Goal: Check status: Check status

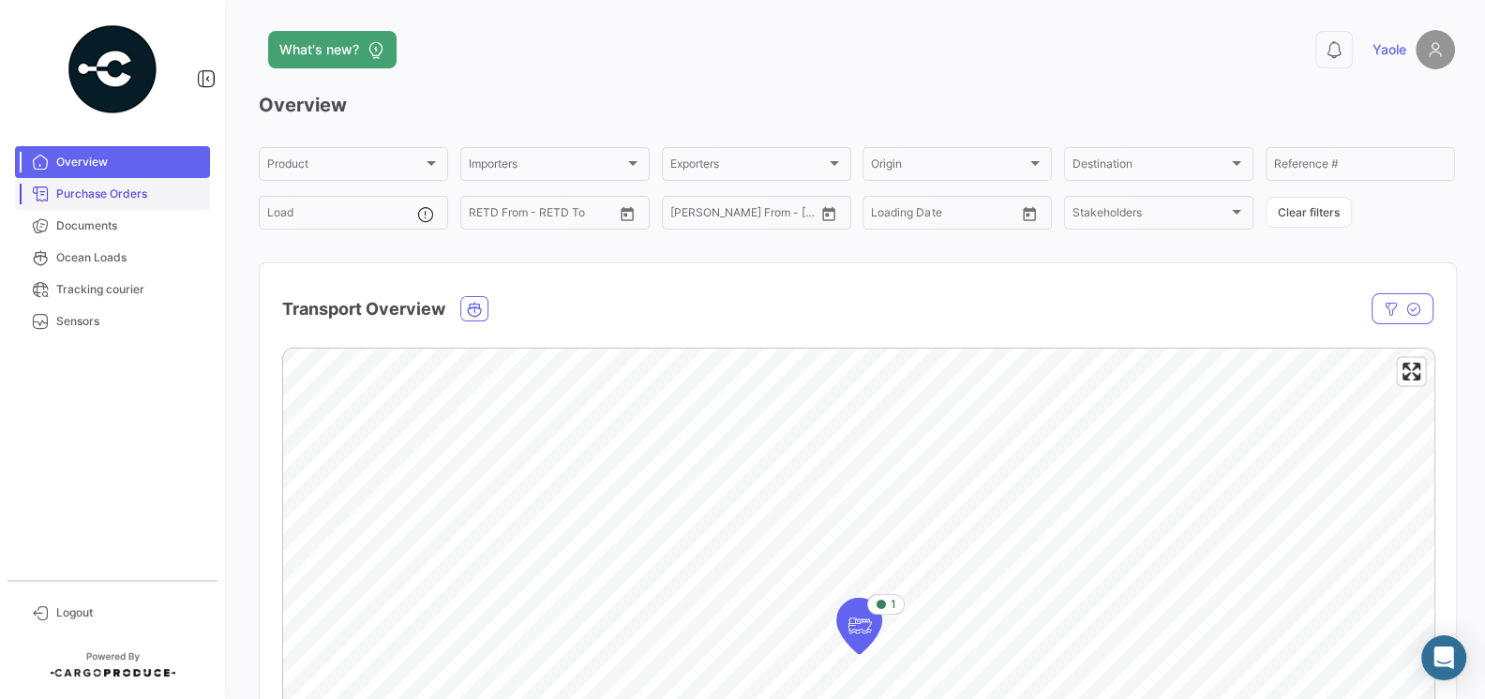
click at [116, 183] on link "Purchase Orders" at bounding box center [112, 194] width 195 height 32
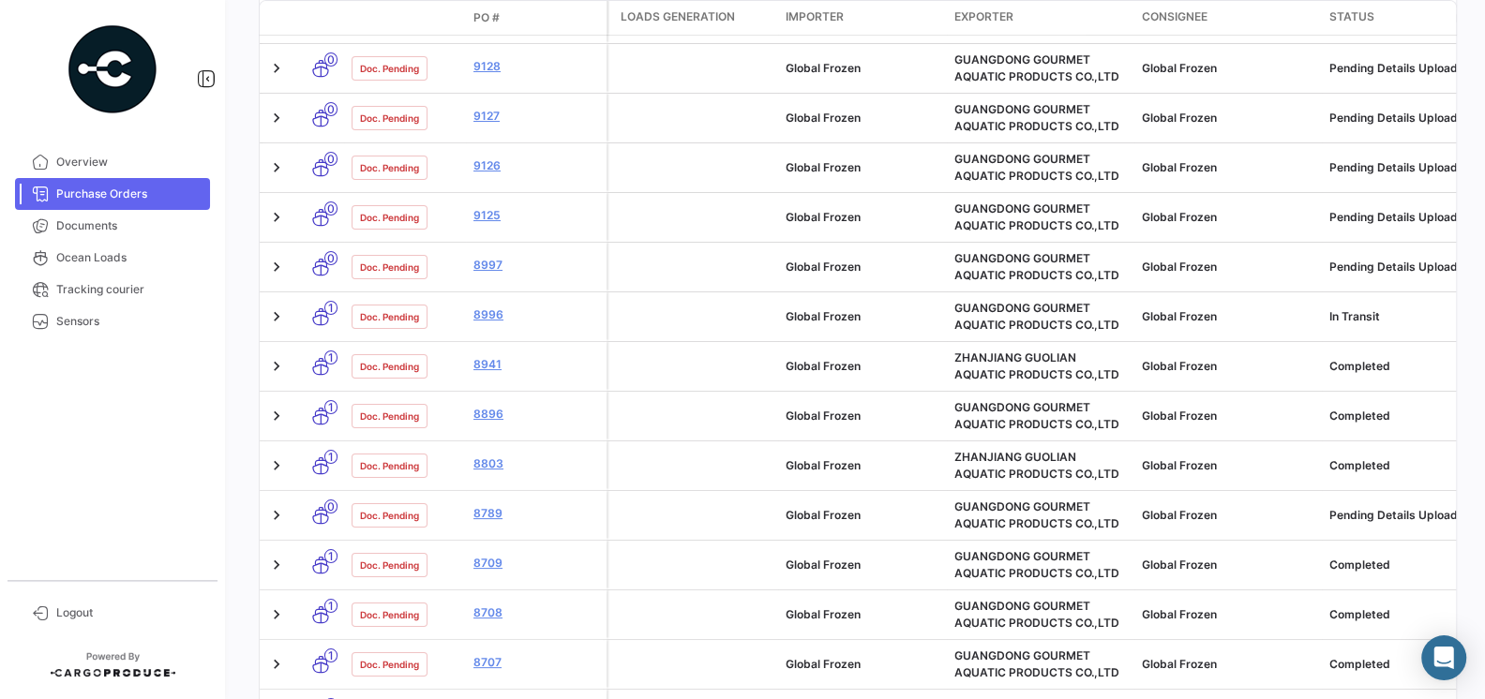
scroll to position [425, 0]
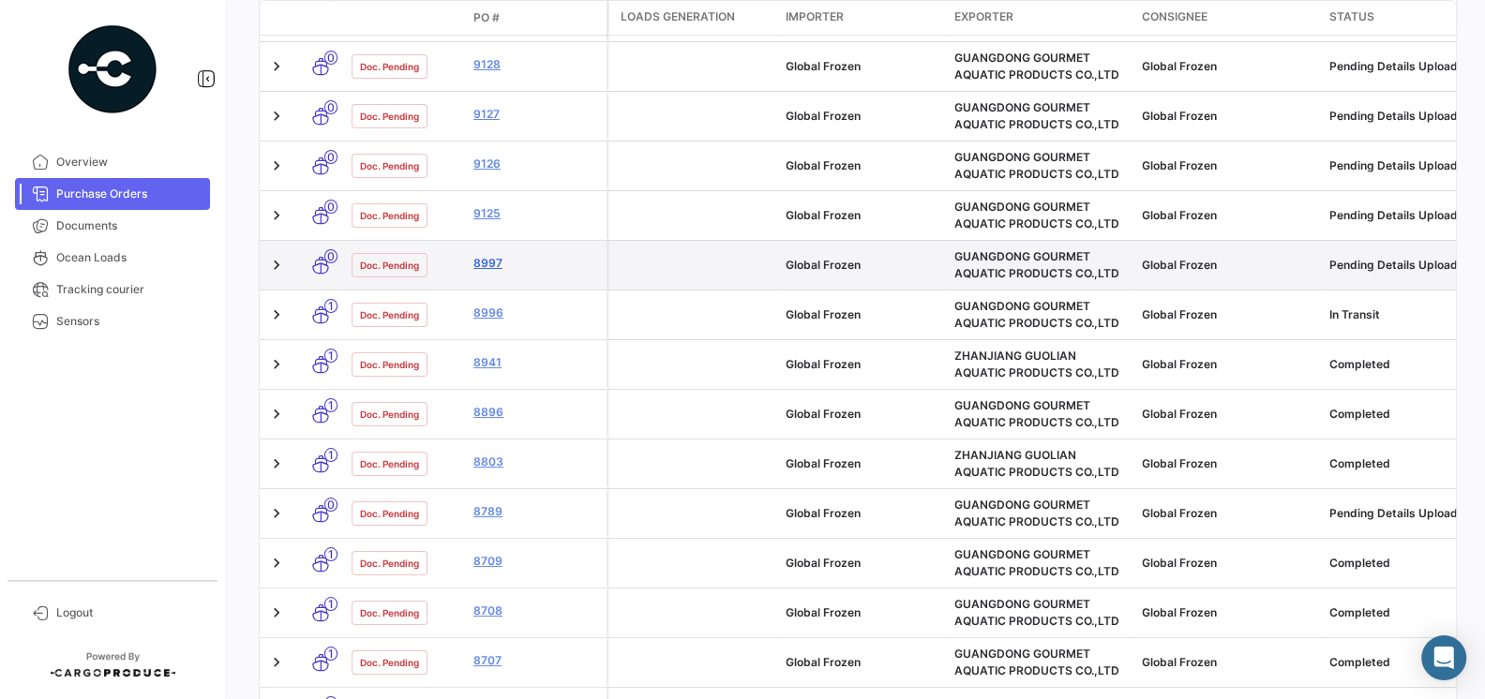
click at [486, 266] on link "8997" at bounding box center [536, 263] width 126 height 17
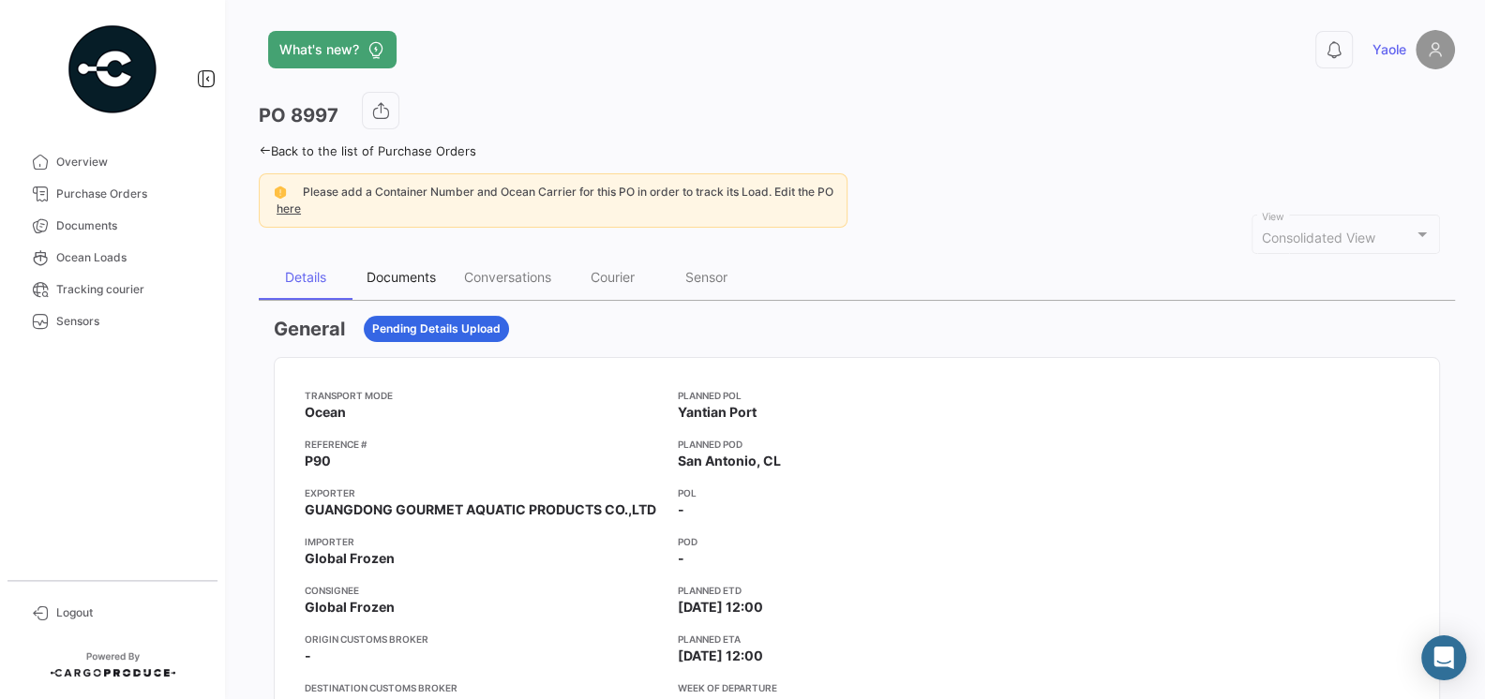
click at [396, 270] on div "Documents" at bounding box center [400, 277] width 69 height 16
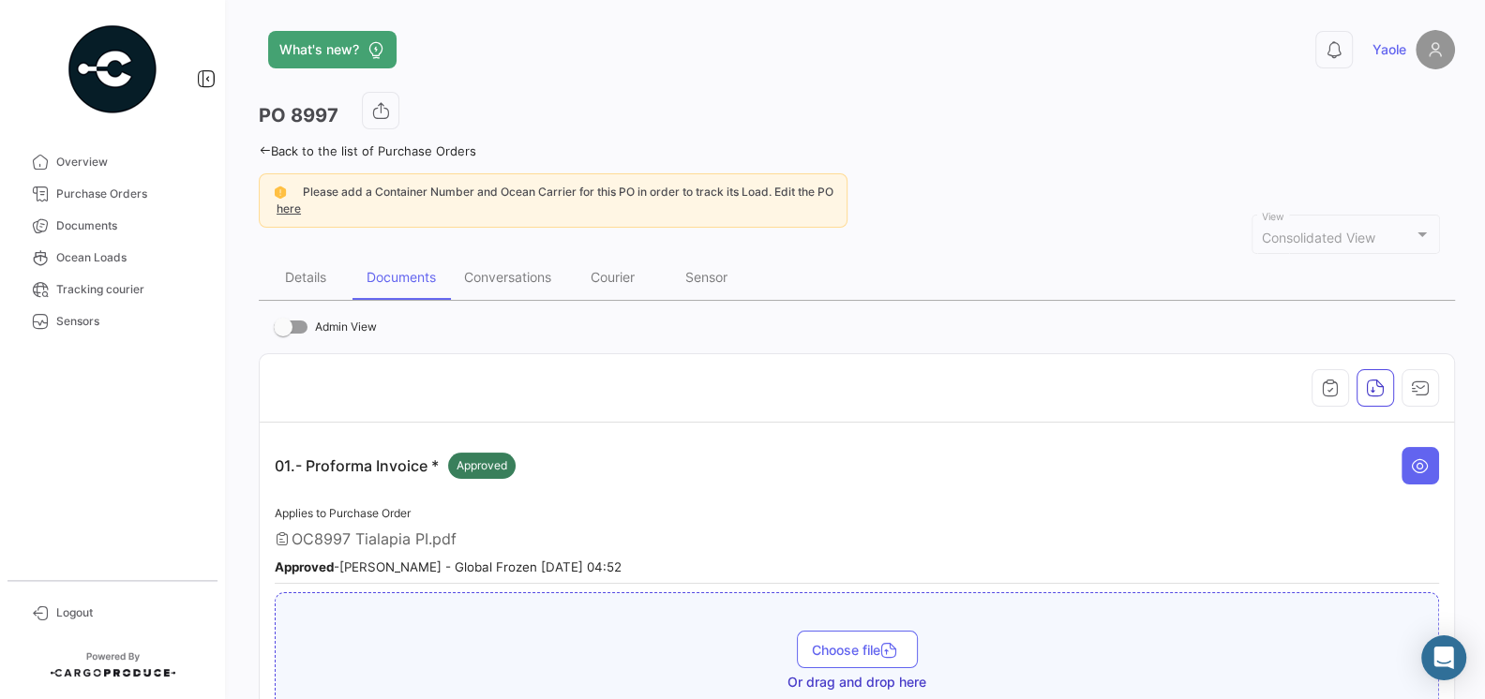
click at [642, 502] on div "Applies to Purchase Order OC8997 Tialapia PI.pdf Approved - [PERSON_NAME] - Glo…" at bounding box center [857, 543] width 1164 height 82
click at [522, 270] on div "Conversations" at bounding box center [507, 277] width 87 height 16
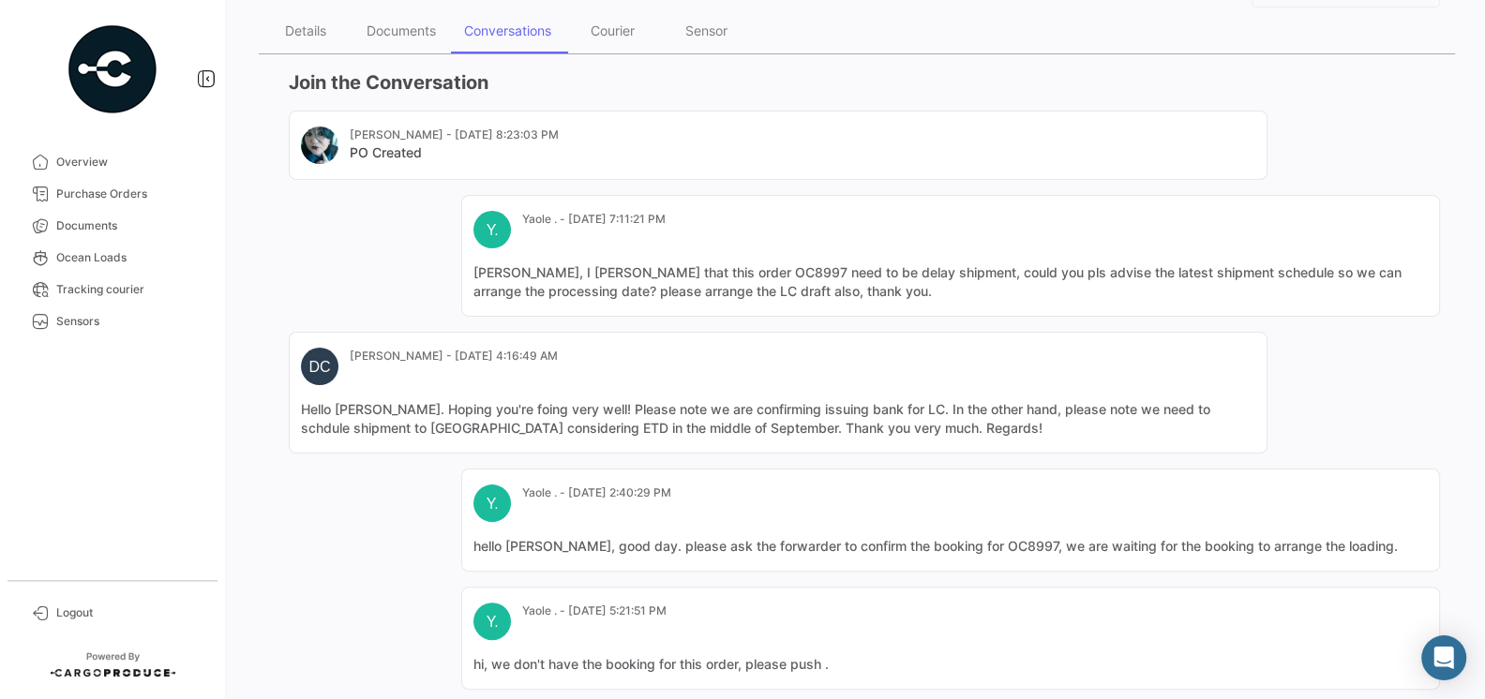
scroll to position [740, 0]
